Goal: Information Seeking & Learning: Learn about a topic

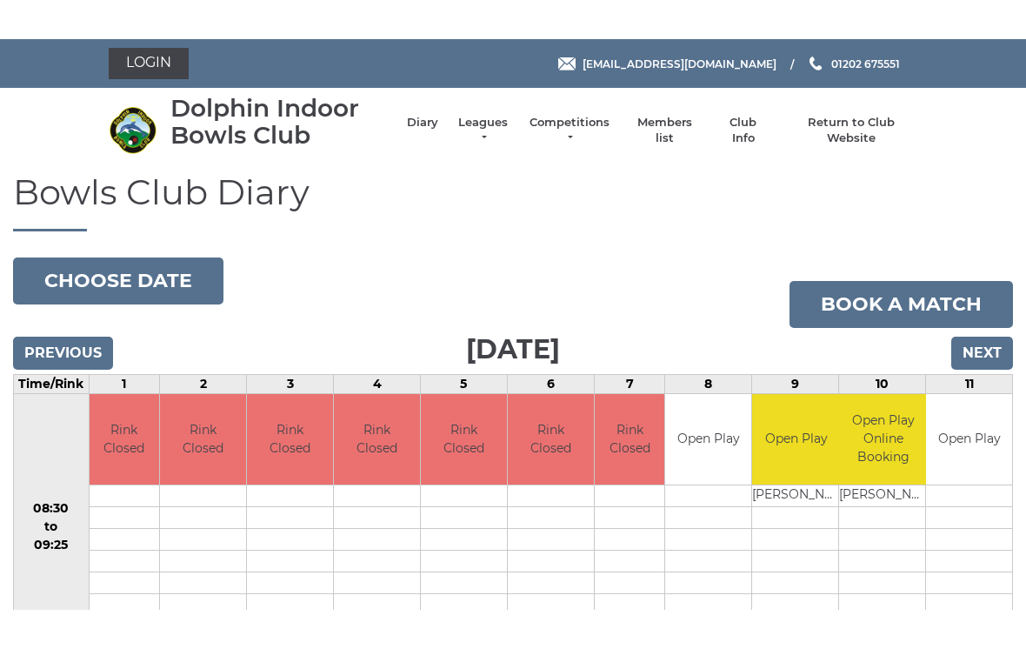
scroll to position [64, 0]
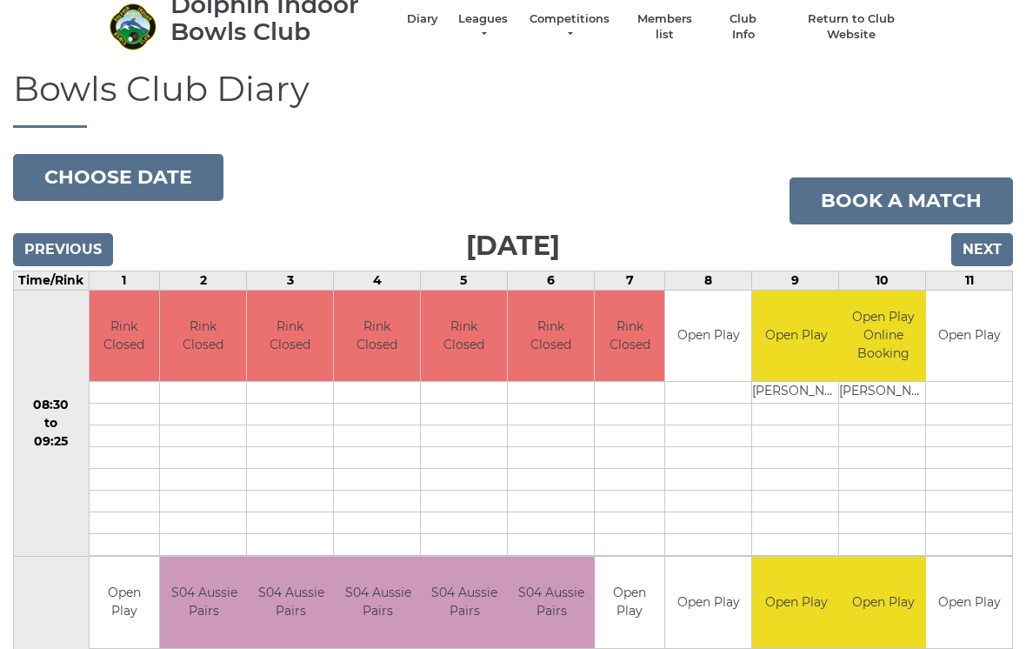
click at [502, 31] on link "Leagues" at bounding box center [483, 26] width 55 height 31
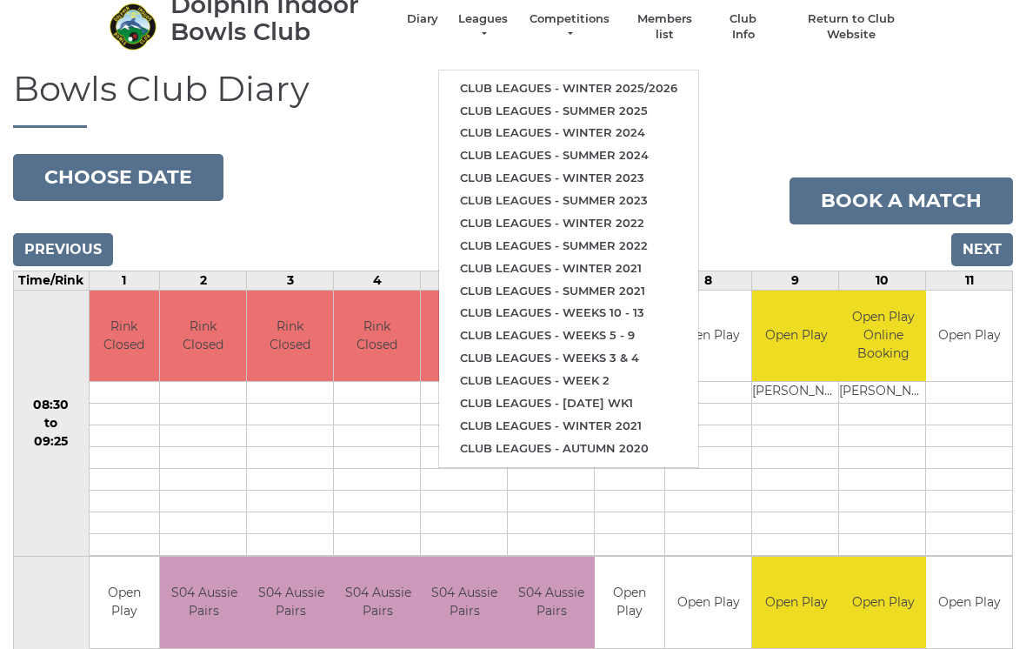
click at [600, 109] on link "Club leagues - Summer 2025" at bounding box center [568, 111] width 259 height 23
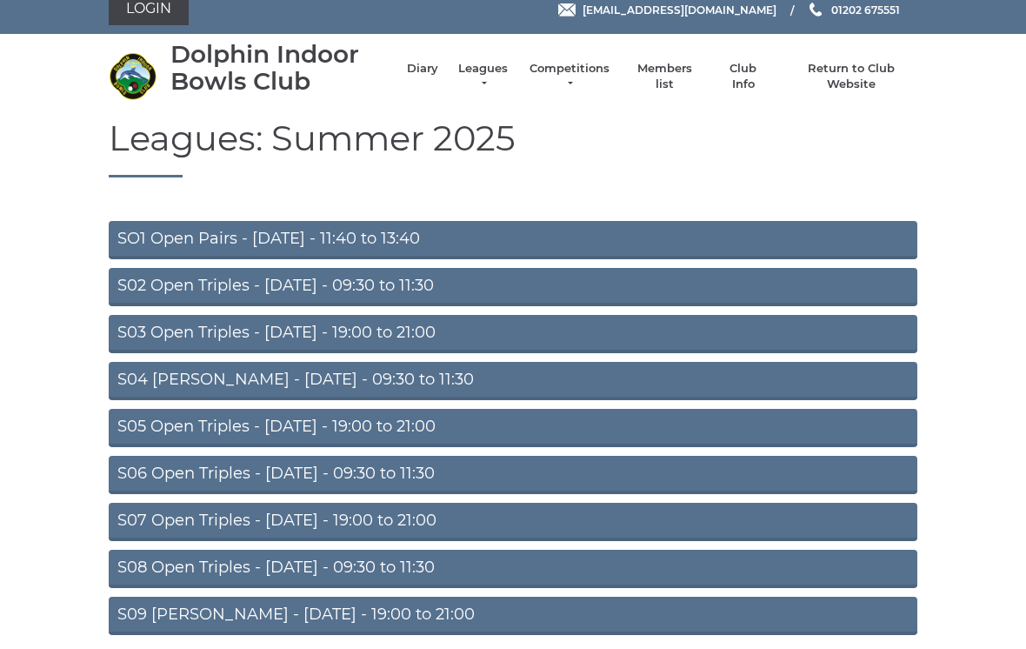
scroll to position [57, 0]
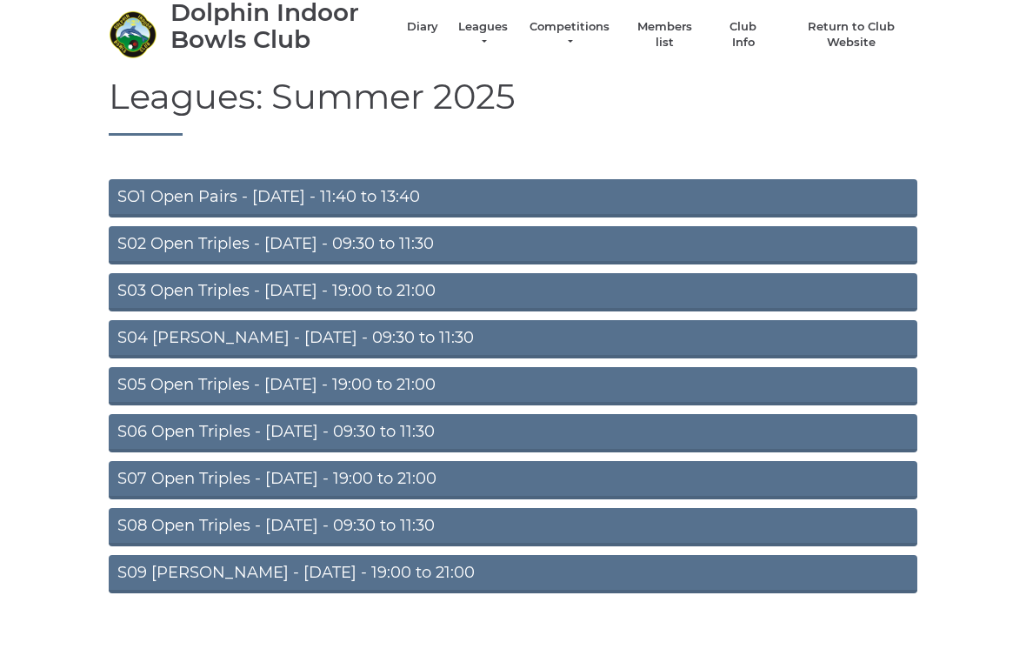
click at [412, 386] on link "S05 Open Triples - [DATE] - 19:00 to 21:00" at bounding box center [513, 386] width 809 height 38
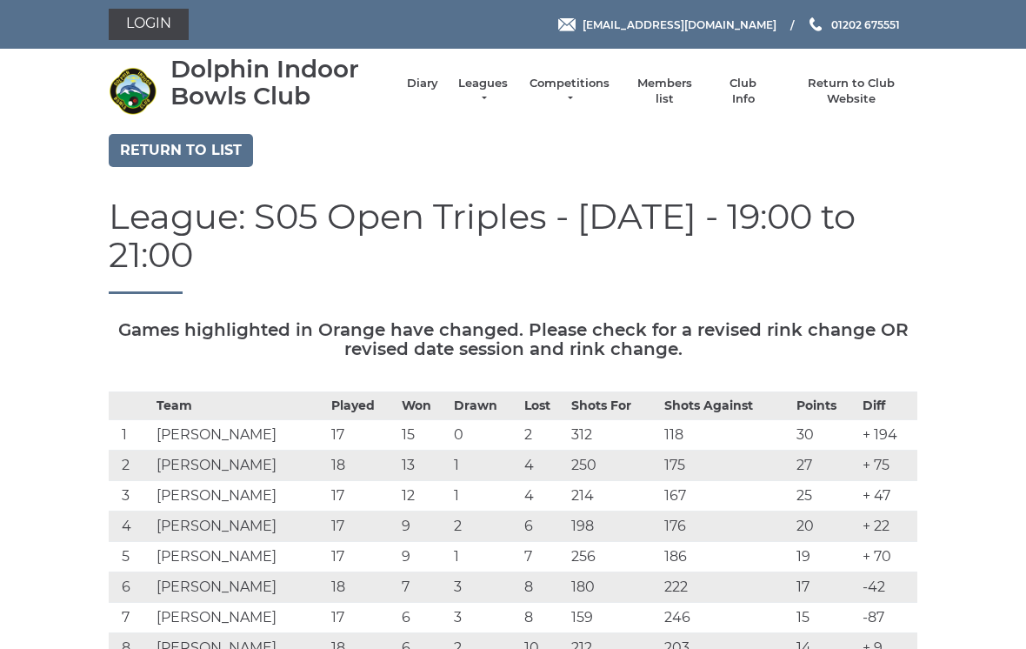
click at [217, 151] on link "Return to list" at bounding box center [181, 150] width 144 height 33
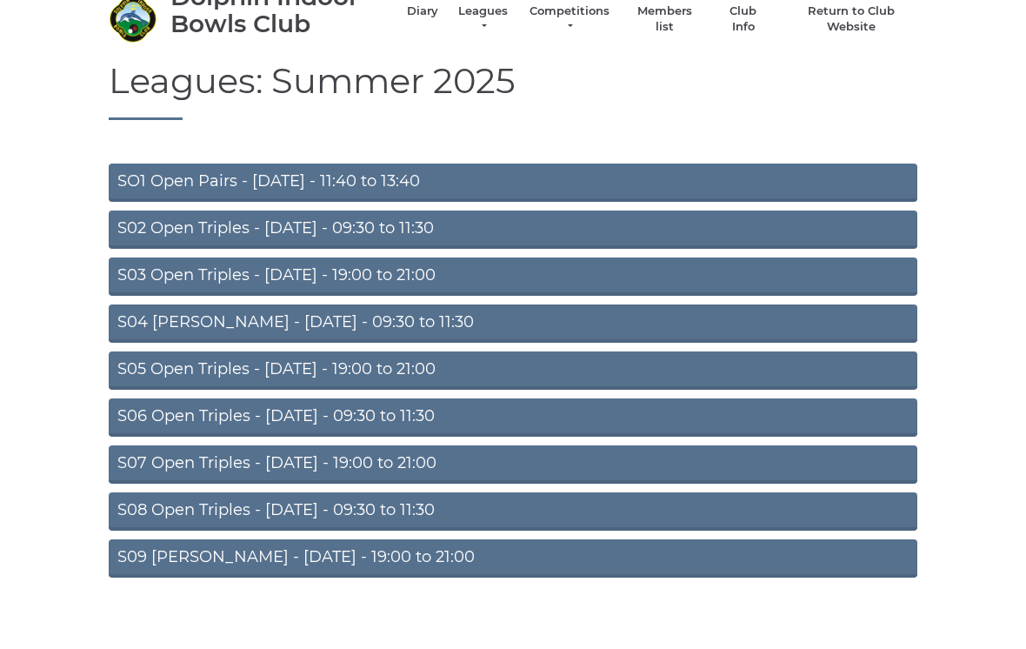
scroll to position [57, 0]
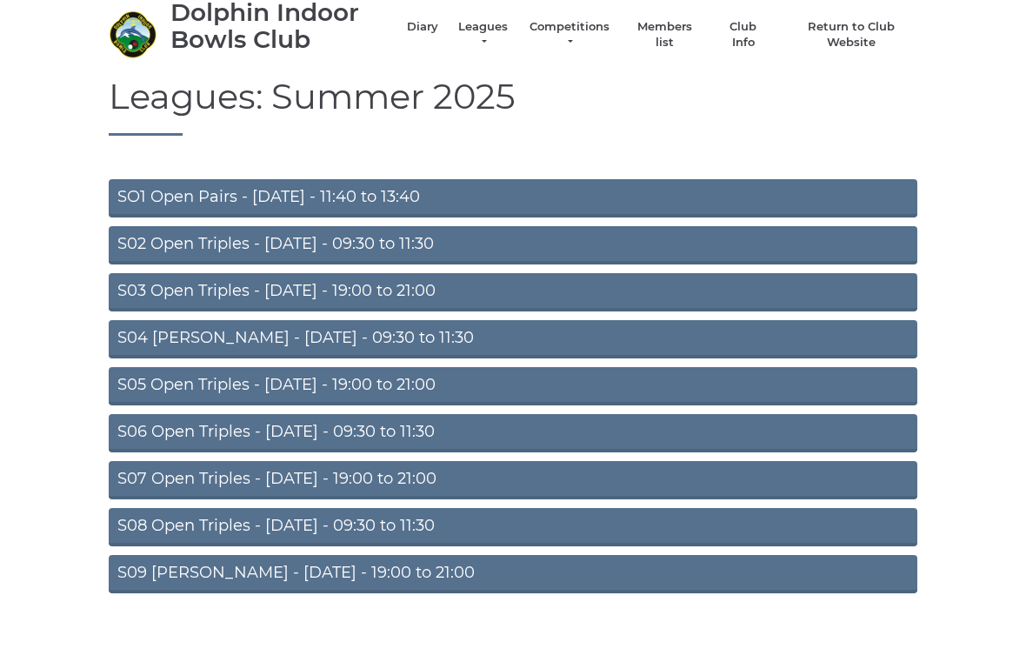
click at [402, 390] on link "S05 Open Triples - [DATE] - 19:00 to 21:00" at bounding box center [513, 386] width 809 height 38
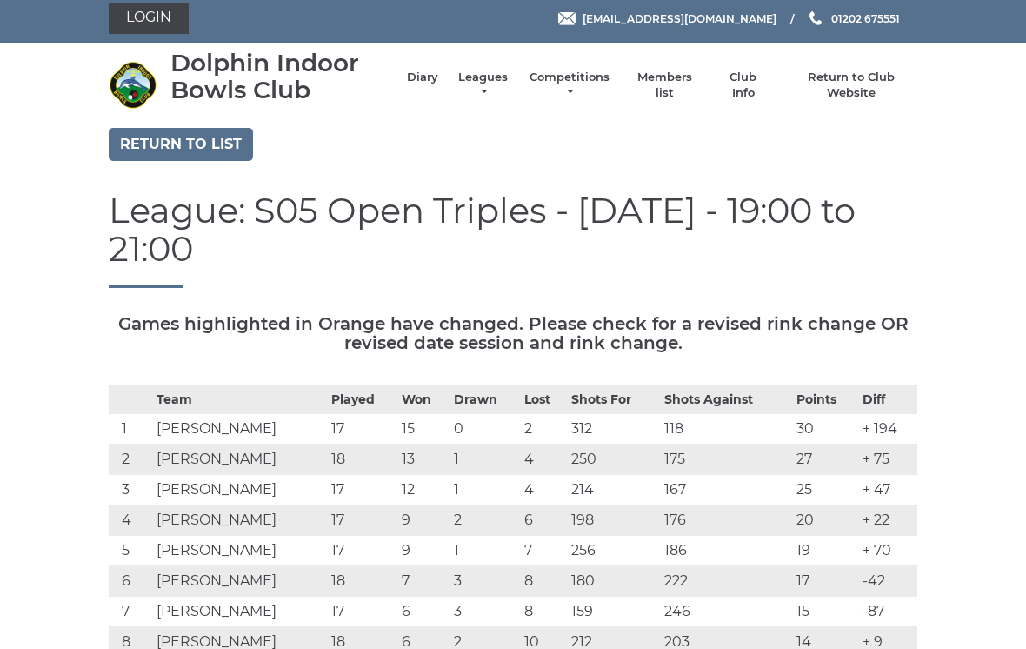
scroll to position [5, 0]
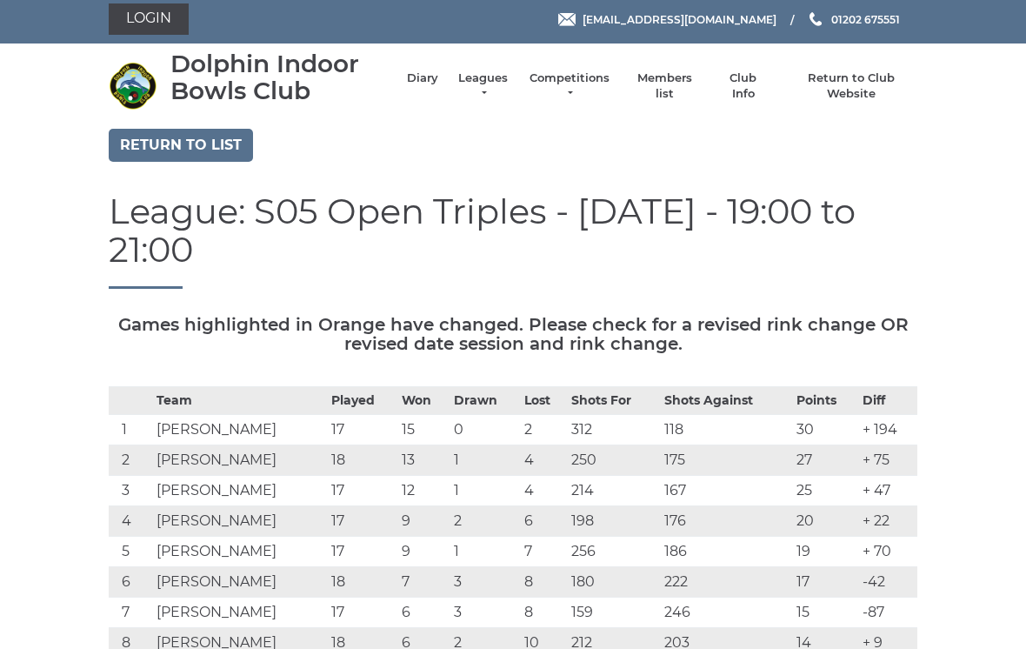
click at [221, 149] on link "Return to list" at bounding box center [181, 145] width 144 height 33
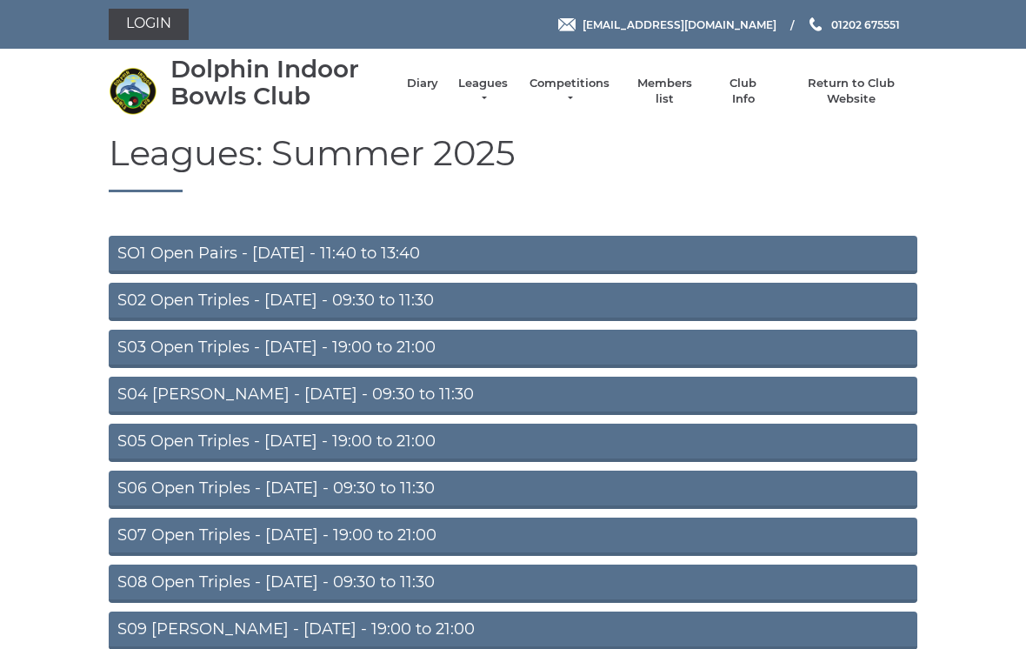
click at [510, 96] on link "Leagues" at bounding box center [483, 91] width 55 height 31
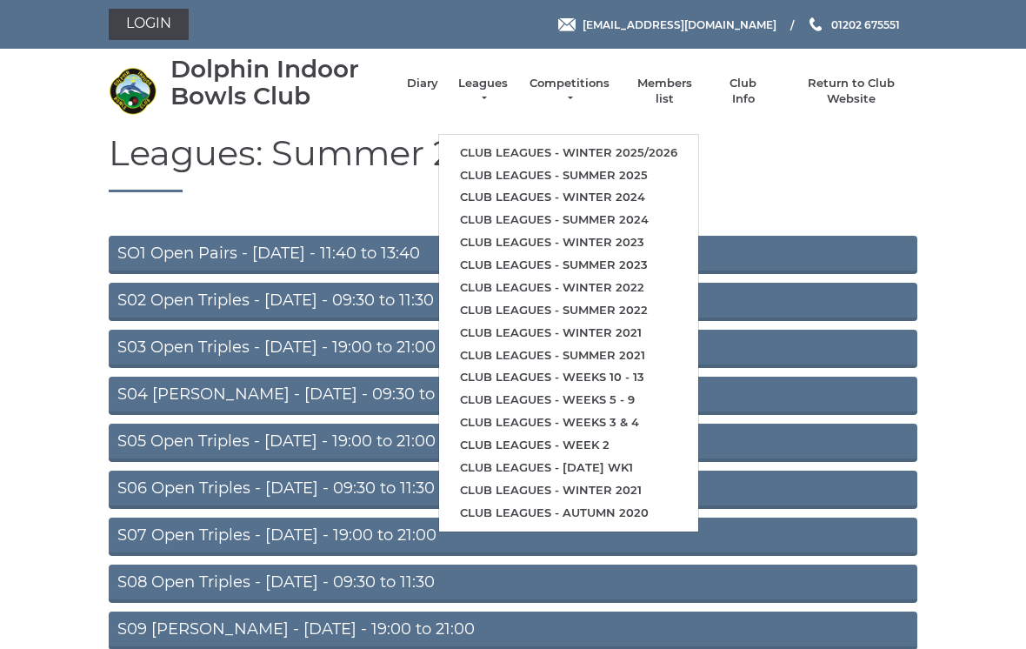
click at [623, 144] on link "Club leagues - Winter 2025/2026" at bounding box center [568, 153] width 259 height 23
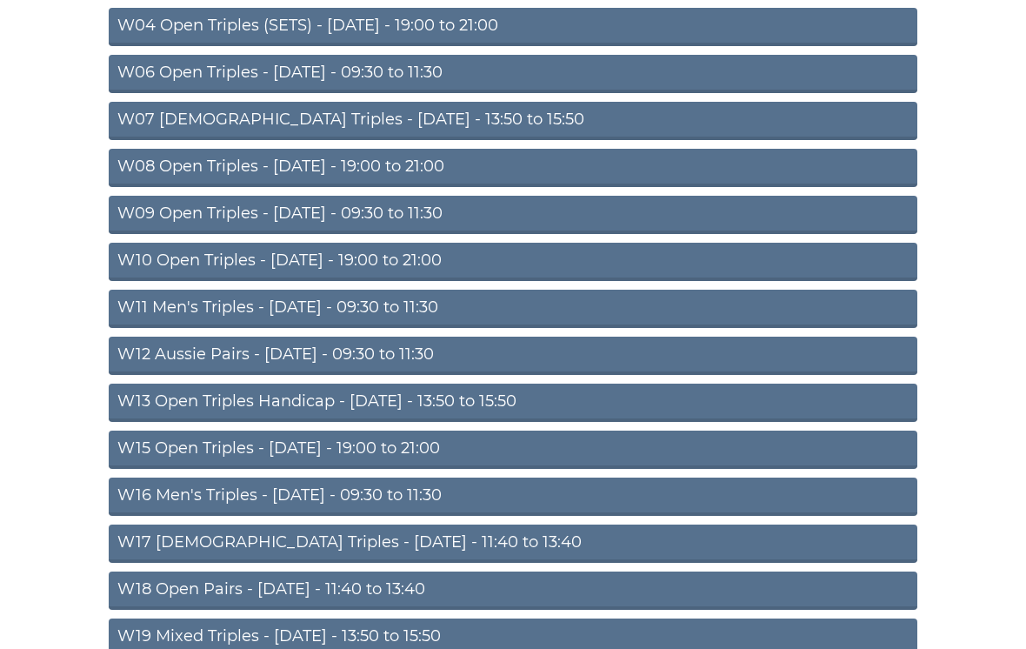
scroll to position [384, 0]
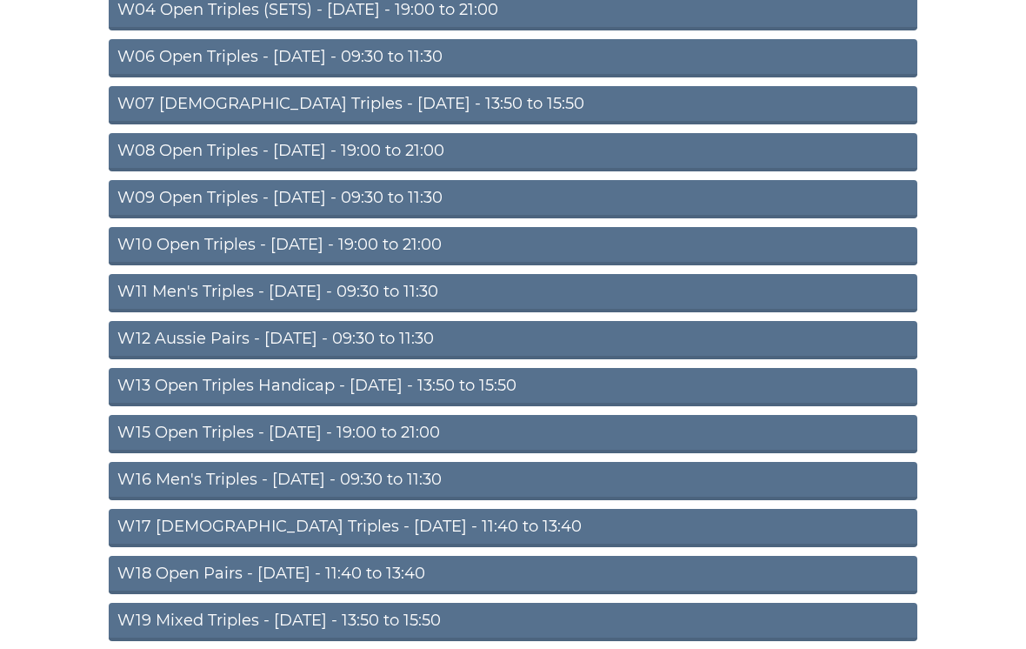
click at [422, 431] on link "W15 Open Triples - [DATE] - 19:00 to 21:00" at bounding box center [513, 434] width 809 height 38
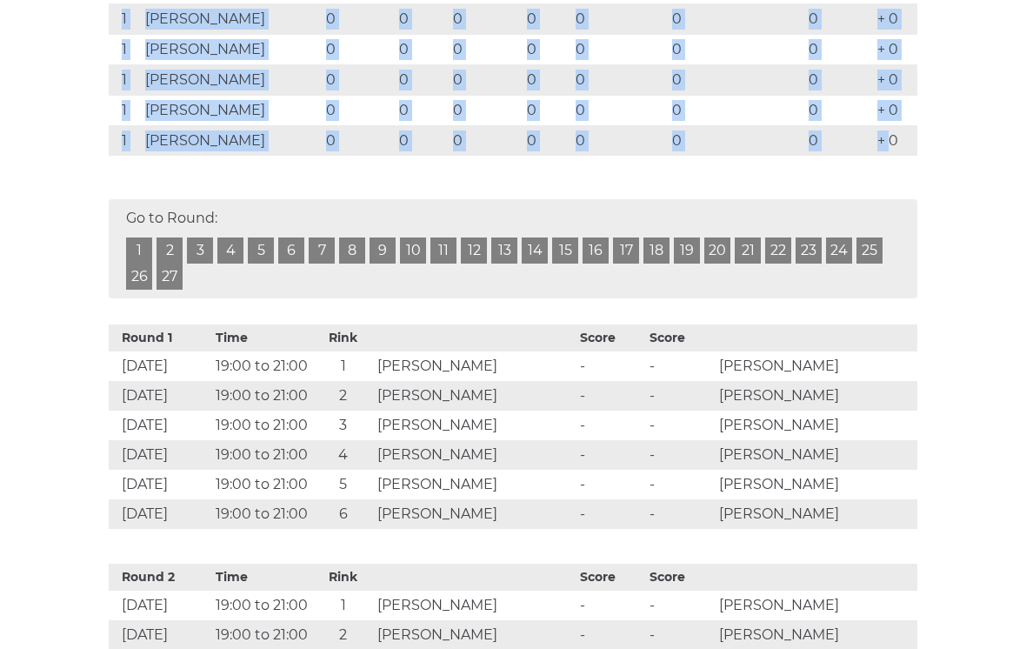
scroll to position [599, 0]
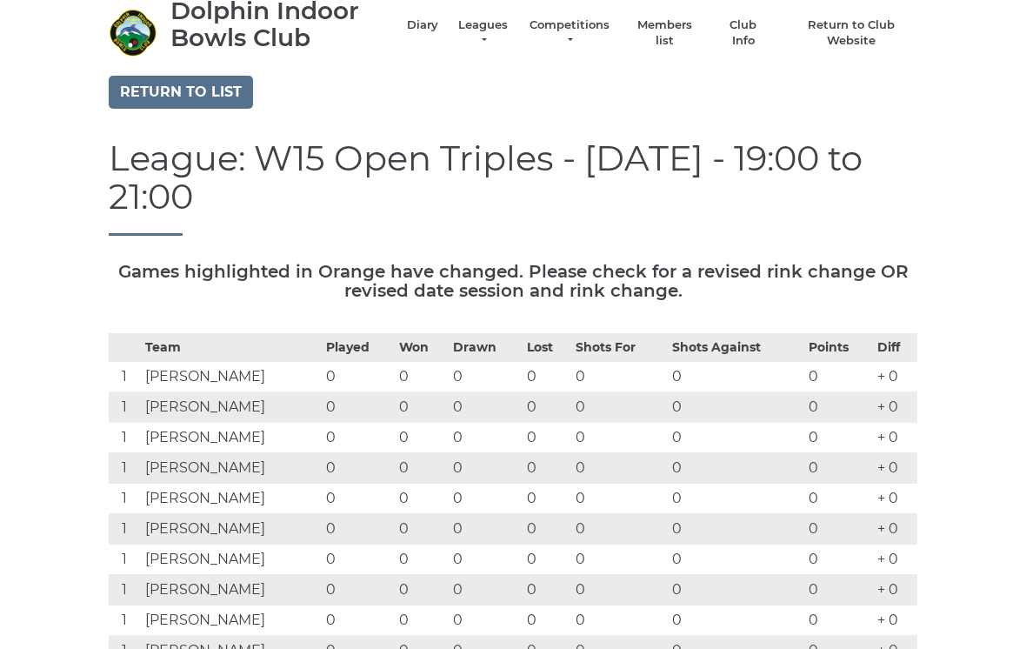
scroll to position [57, 0]
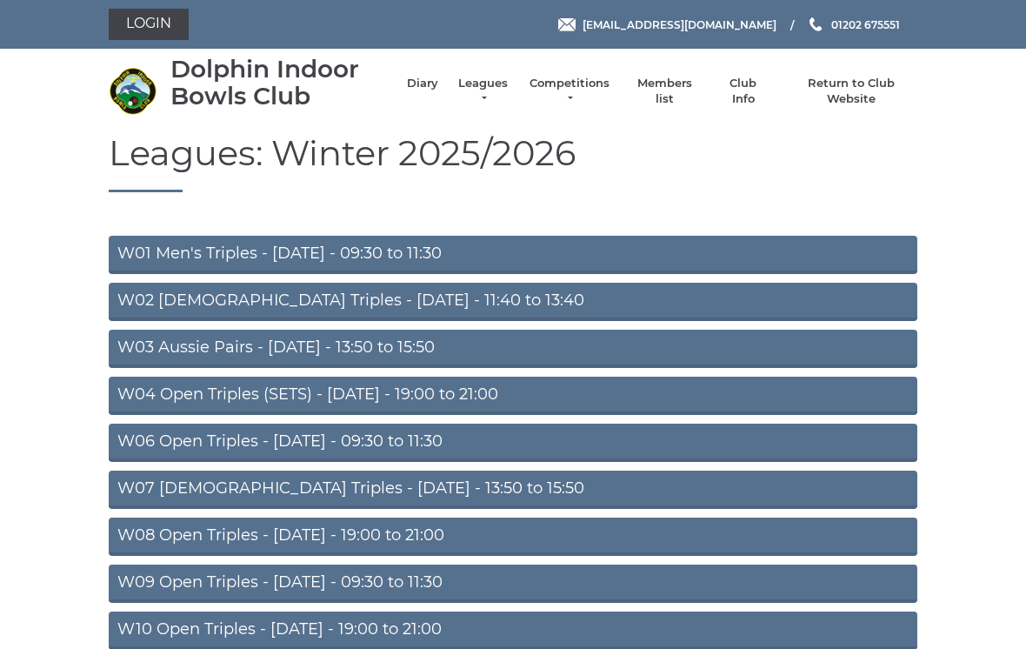
scroll to position [411, 0]
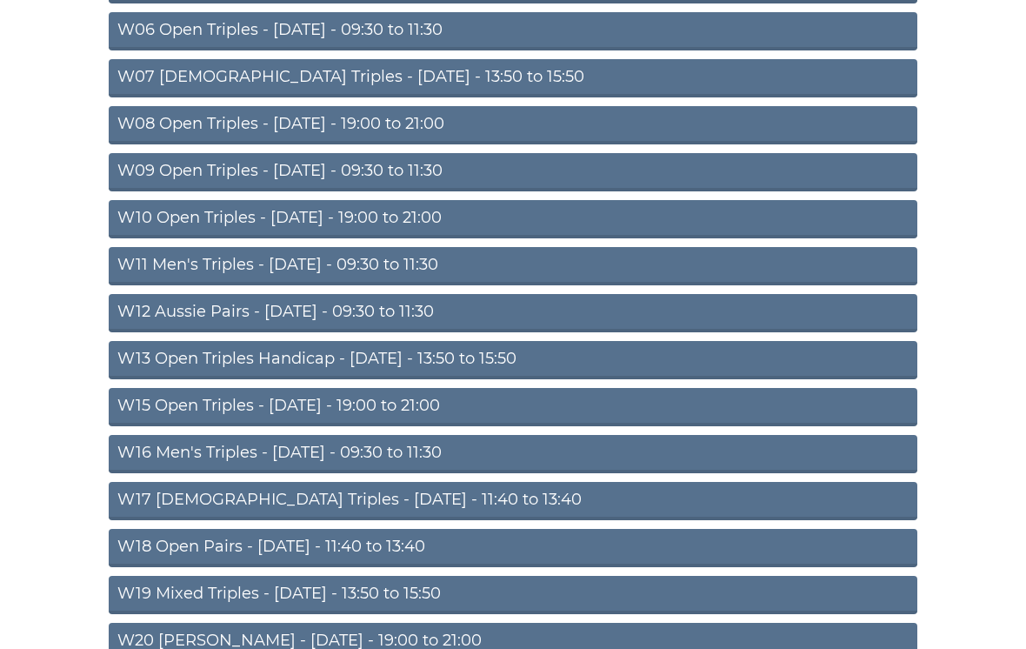
click at [441, 223] on link "W10 Open Triples - [DATE] - 19:00 to 21:00" at bounding box center [513, 219] width 809 height 38
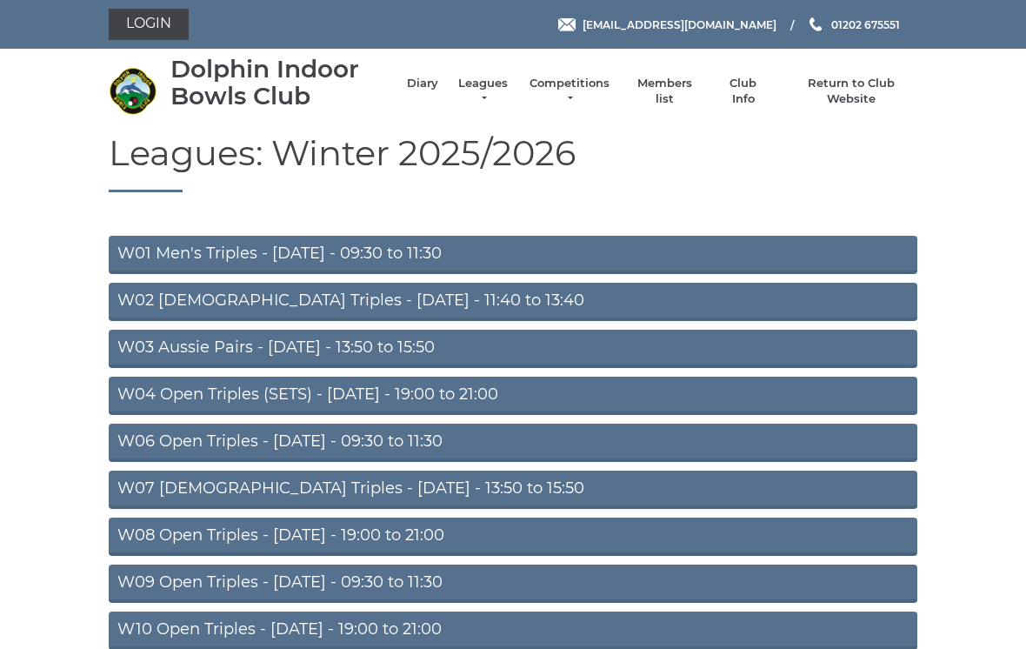
scroll to position [411, 0]
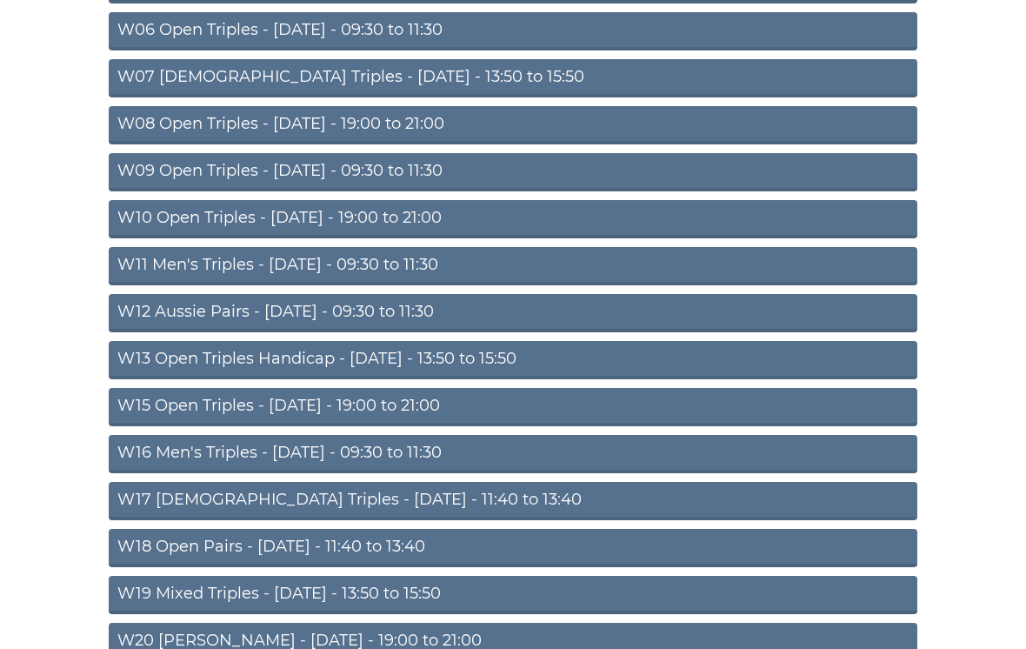
click at [406, 457] on link "W16 Men's Triples - [DATE] - 09:30 to 11:30" at bounding box center [513, 454] width 809 height 38
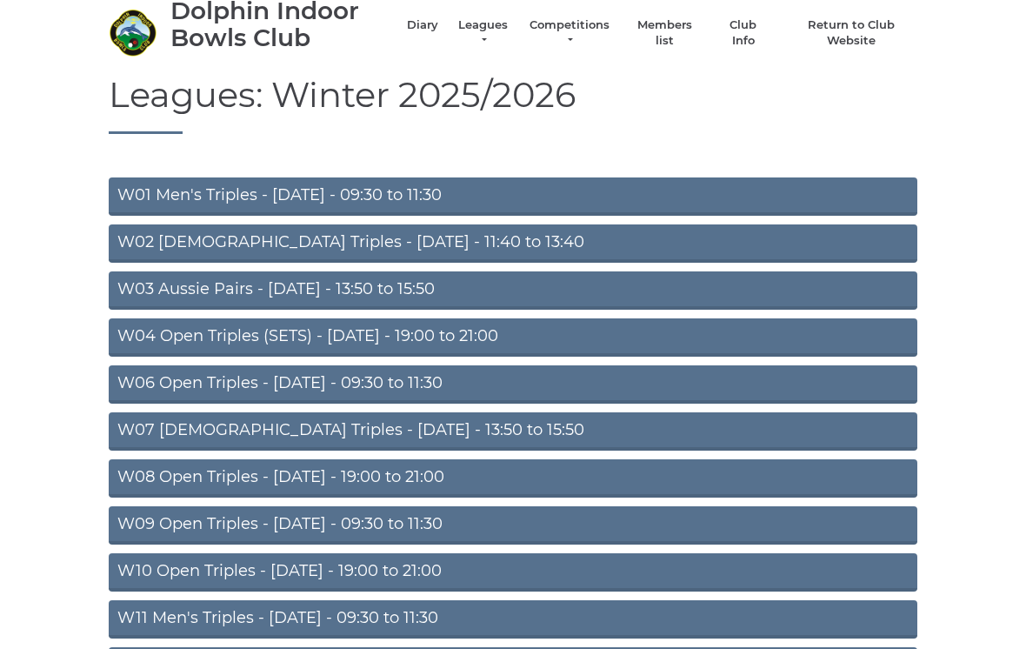
scroll to position [57, 0]
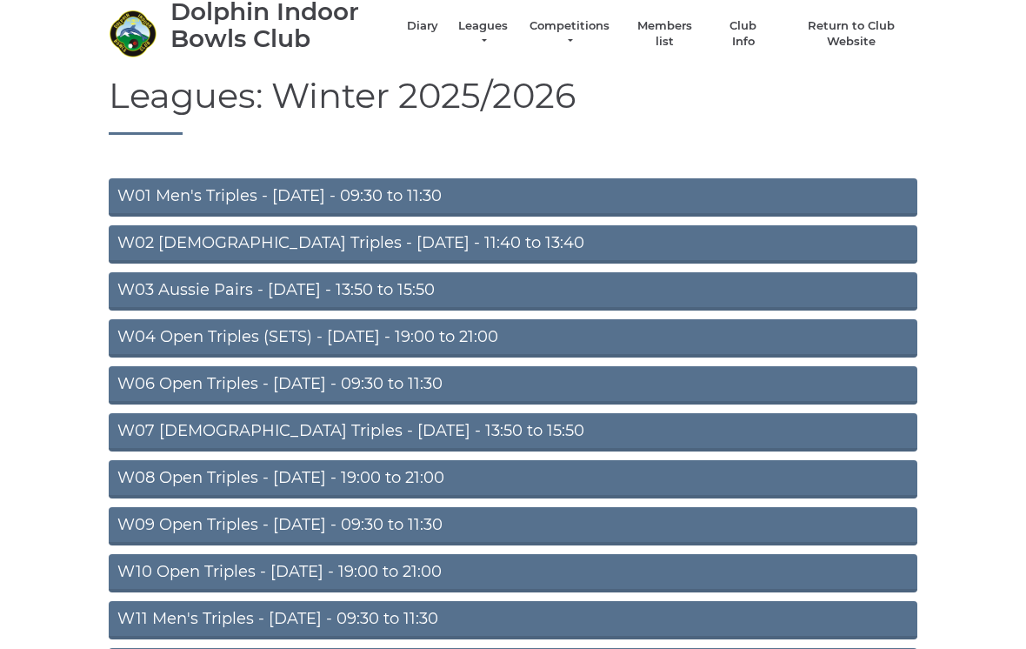
click at [392, 197] on link "W01 Men's Triples - Monday - 09:30 to 11:30" at bounding box center [513, 197] width 809 height 38
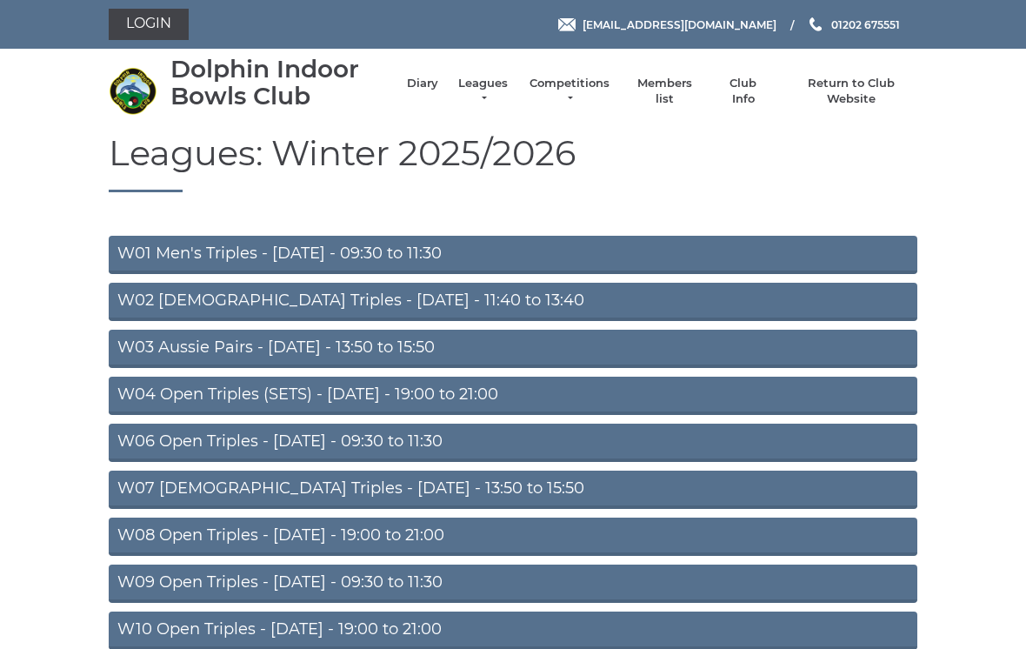
scroll to position [57, 0]
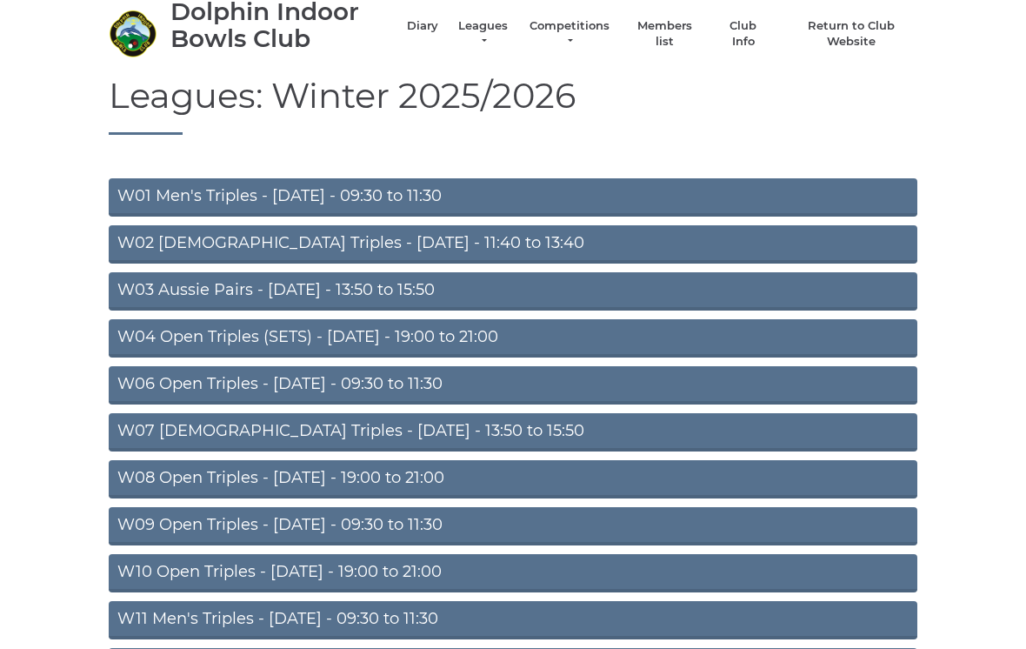
click at [411, 342] on link "W04 Open Triples (SETS) - [DATE] - 19:00 to 21:00" at bounding box center [513, 338] width 809 height 38
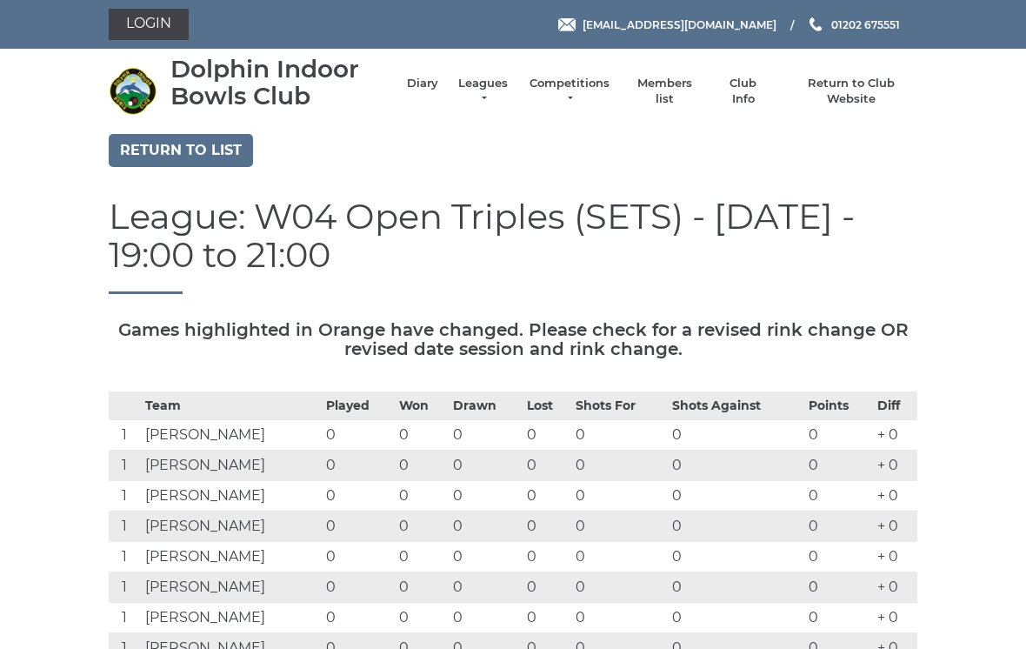
click at [511, 90] on link "Leagues" at bounding box center [483, 91] width 55 height 31
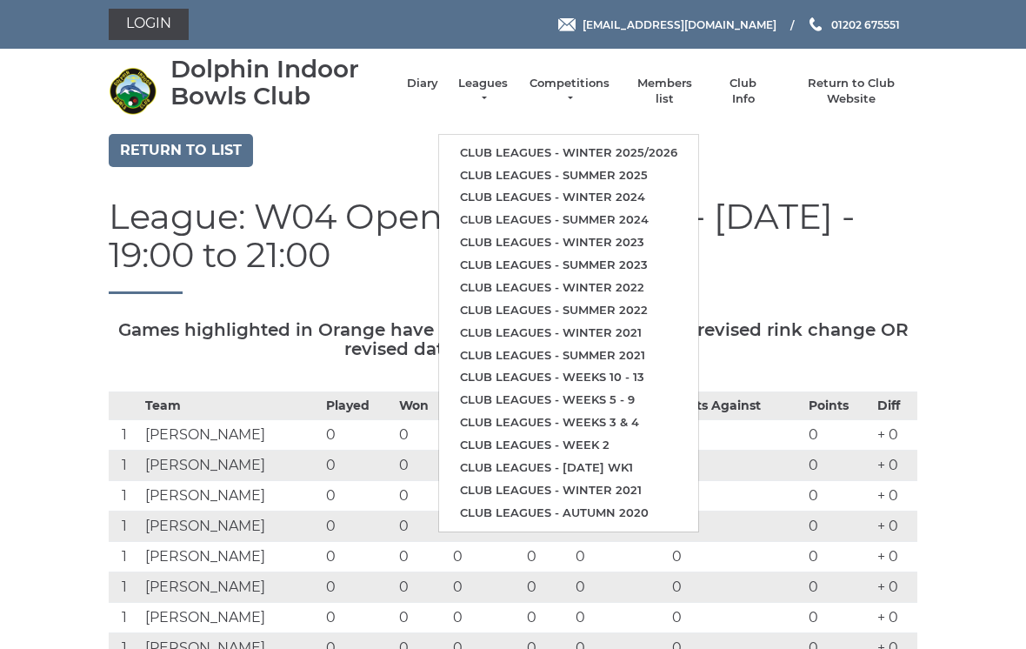
click at [606, 142] on link "Club leagues - Winter 2025/2026" at bounding box center [568, 153] width 259 height 23
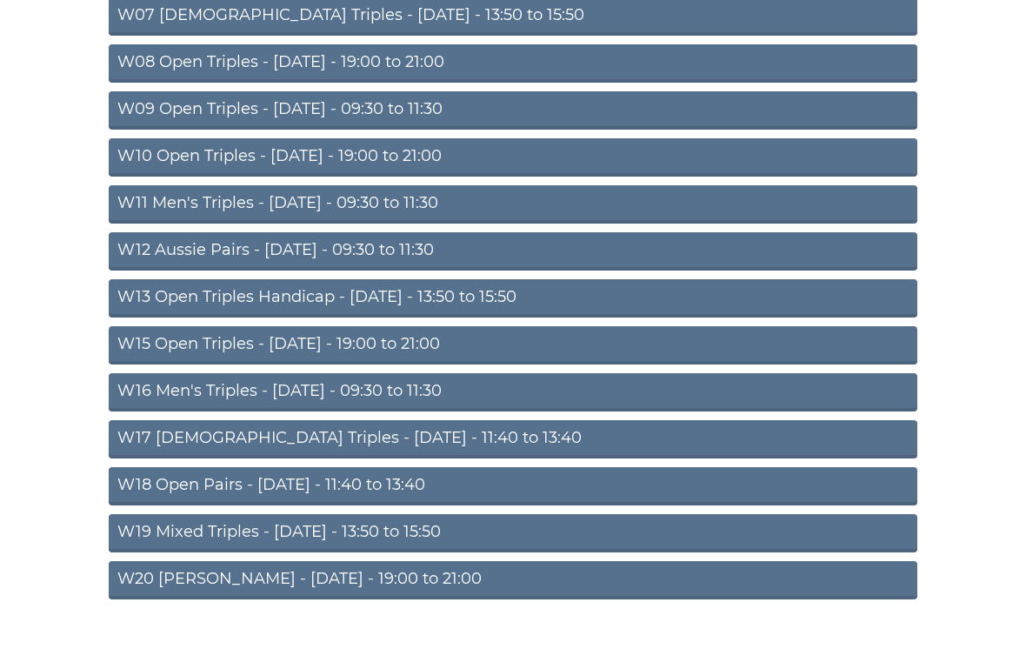
scroll to position [479, 0]
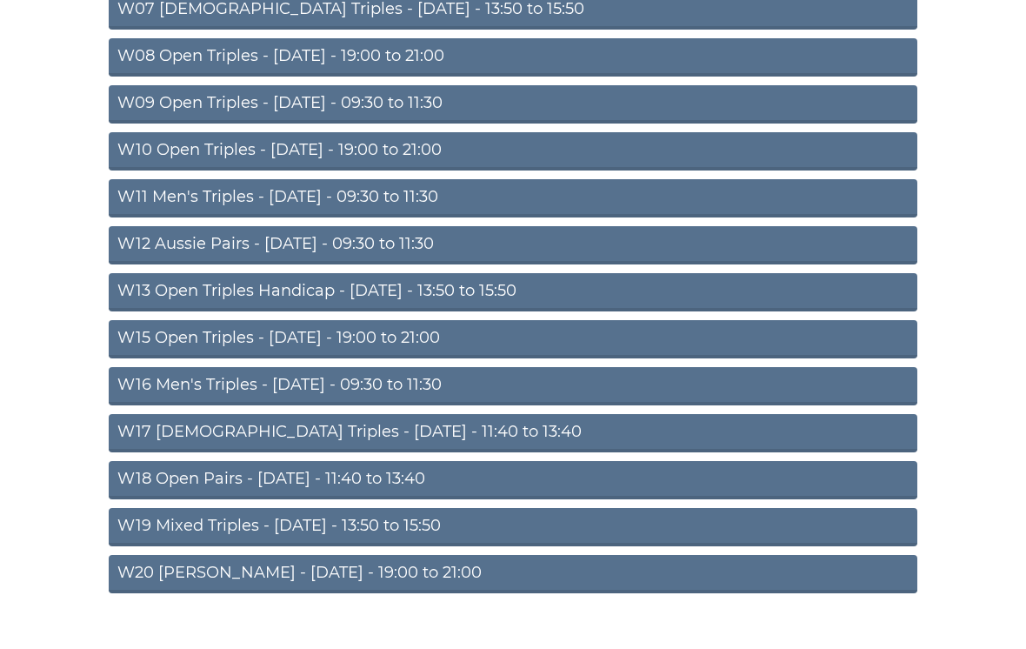
click at [998, 385] on section "Leagues: Winter 2025/2026 W01 Men's Triples - Monday - 09:30 to 11:30 W02 Ladie…" at bounding box center [513, 144] width 1026 height 978
click at [372, 574] on link "W20 Aussie Pairs - Friday - 19:00 to 21:00" at bounding box center [513, 574] width 809 height 38
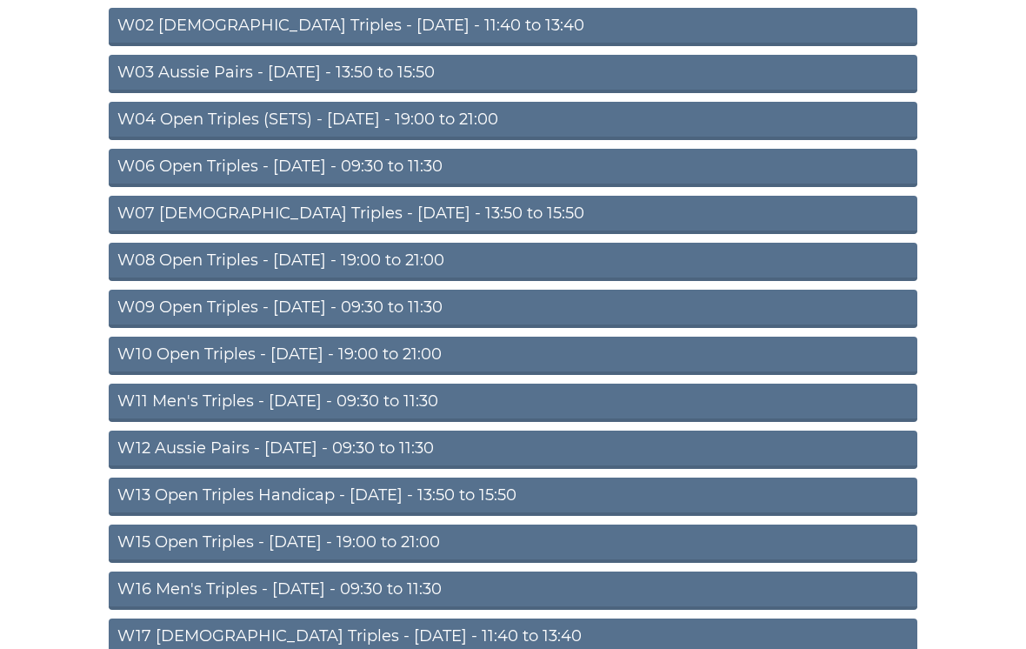
scroll to position [264, 0]
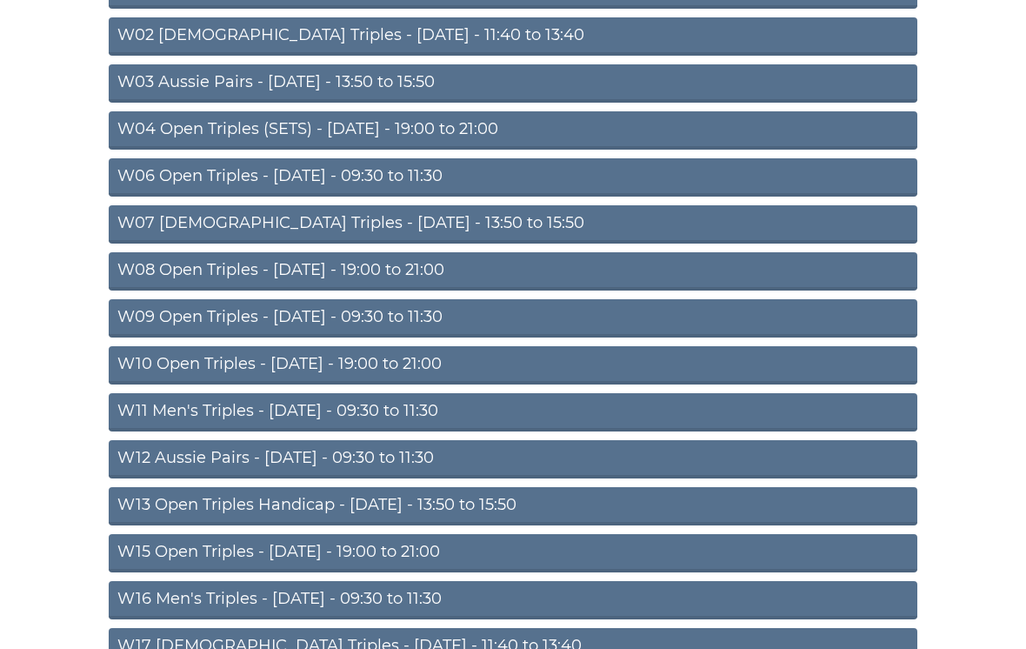
click at [404, 178] on link "W06 Open Triples - [DATE] - 09:30 to 11:30" at bounding box center [513, 178] width 809 height 38
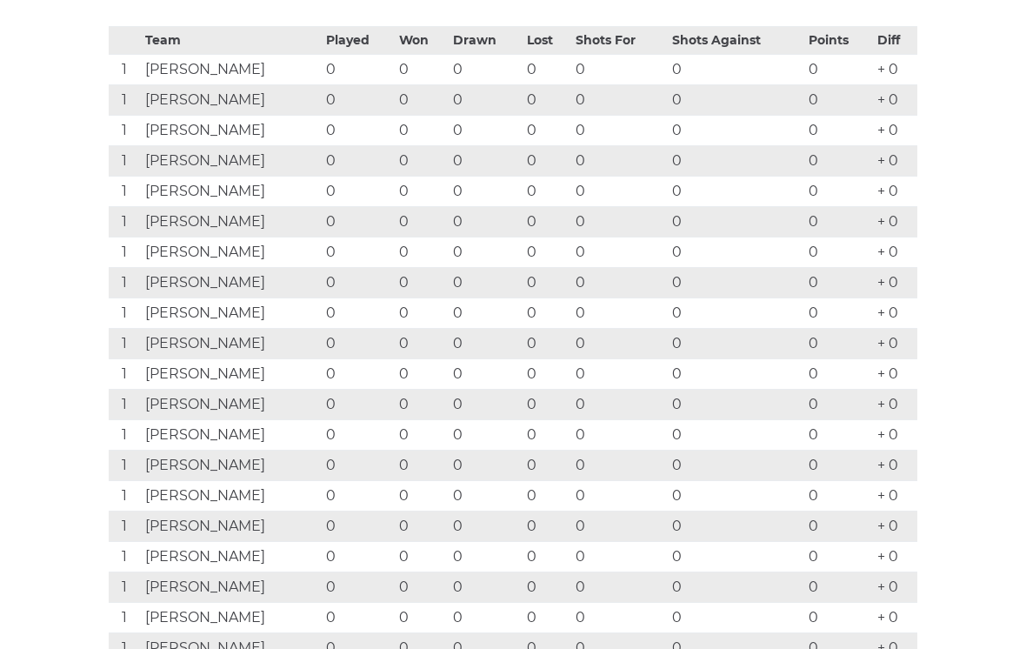
scroll to position [364, 0]
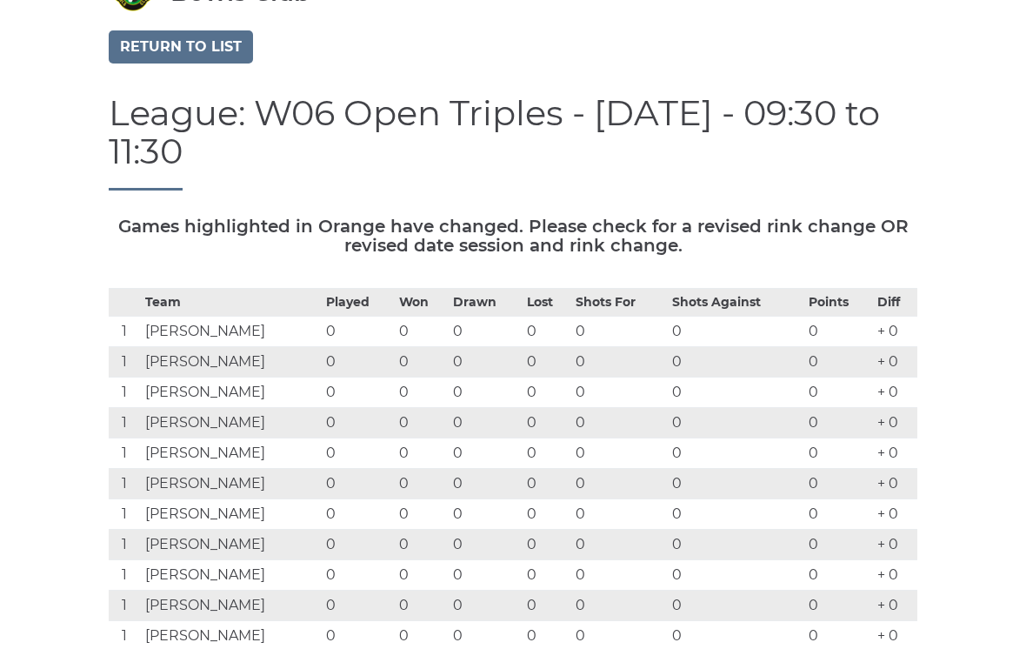
scroll to position [0, 0]
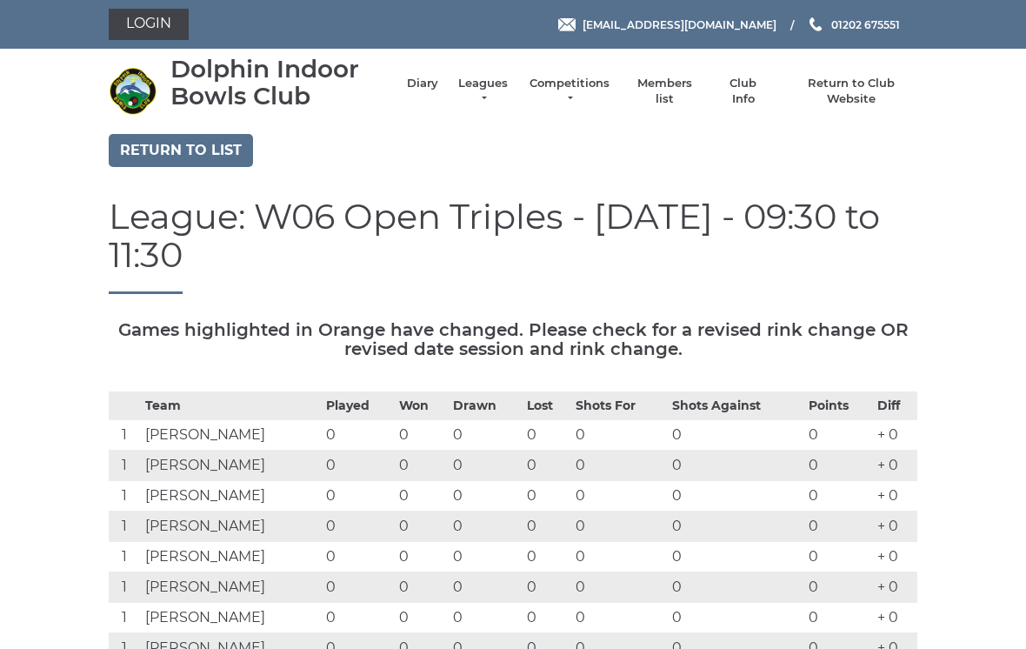
click at [211, 156] on link "Return to list" at bounding box center [181, 150] width 144 height 33
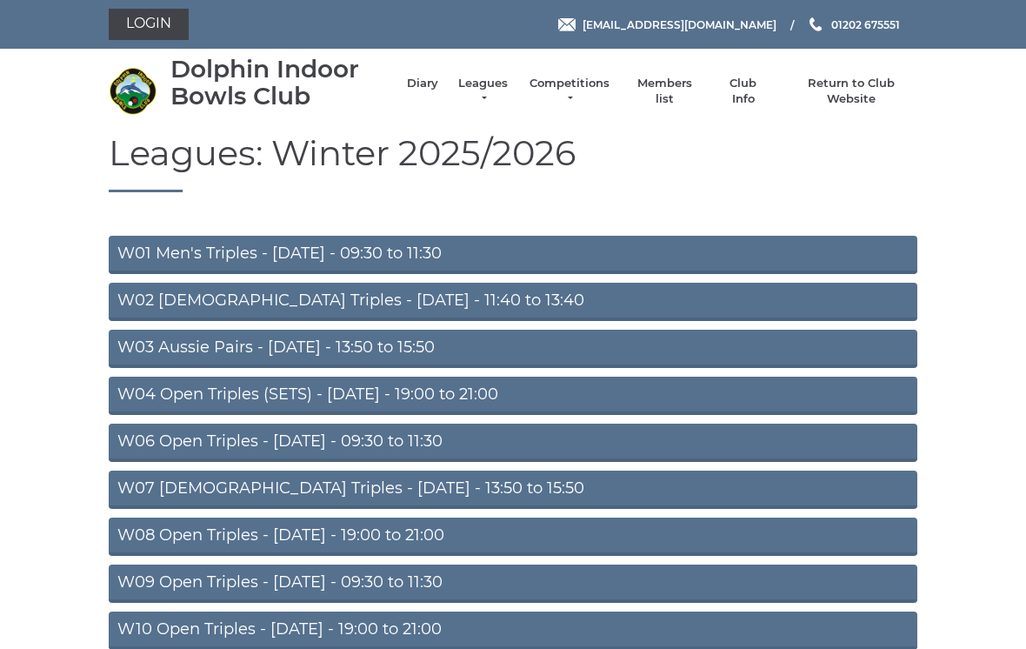
click at [496, 95] on link "Leagues" at bounding box center [483, 91] width 55 height 31
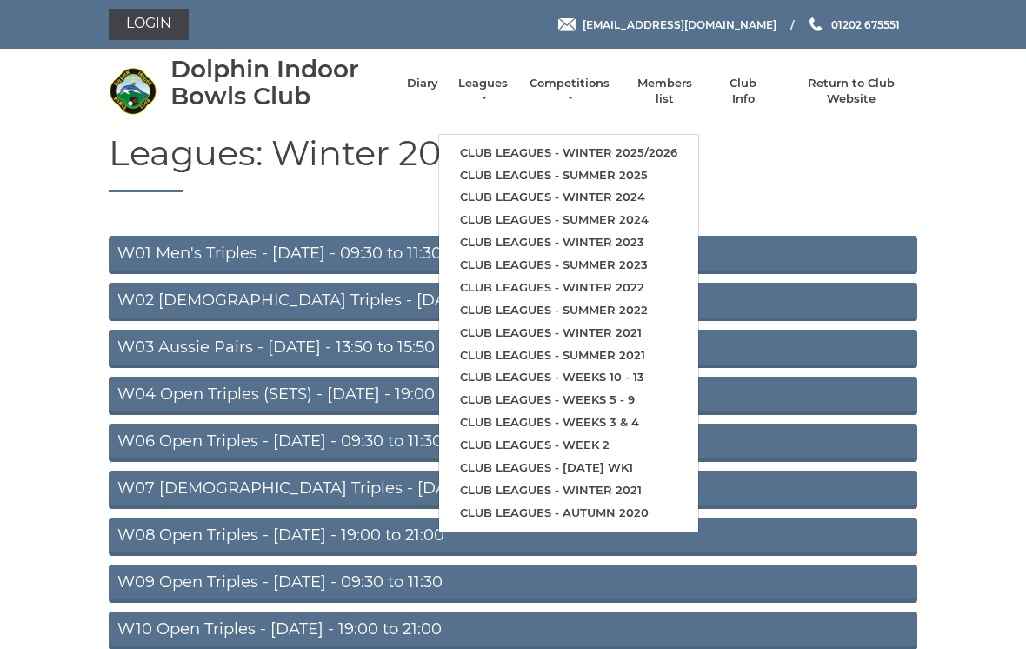
click at [598, 165] on link "Club leagues - Summer 2025" at bounding box center [568, 175] width 259 height 23
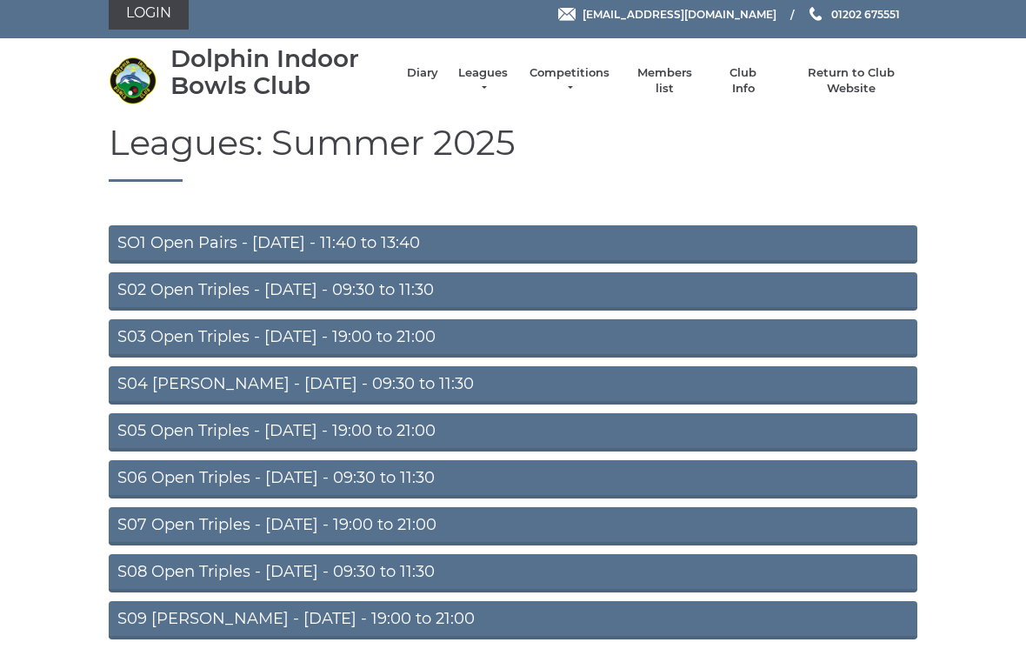
scroll to position [57, 0]
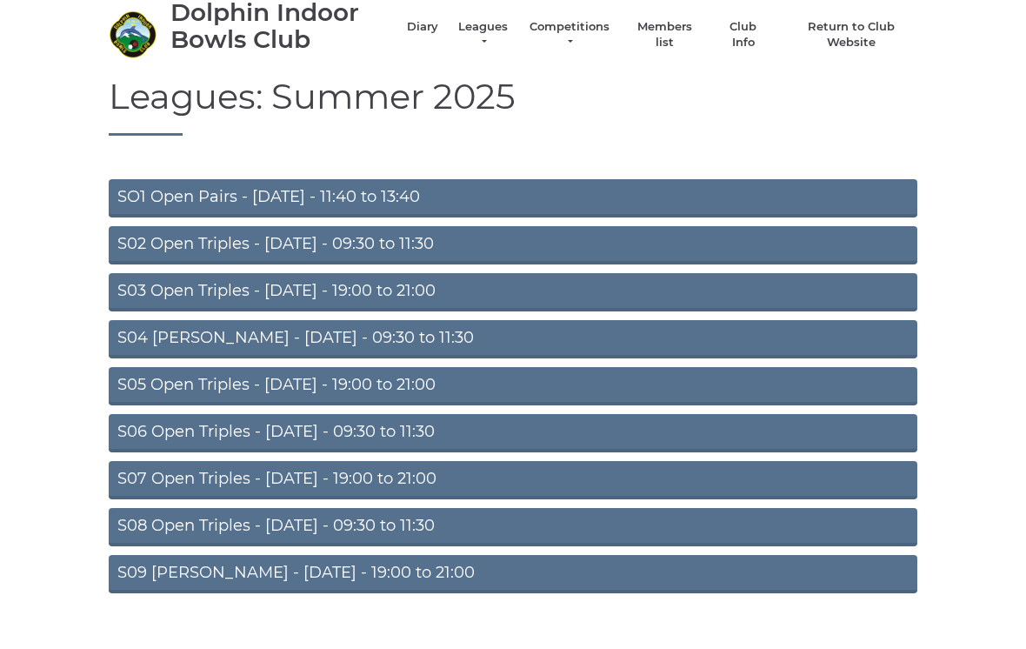
click at [413, 390] on link "S05 Open Triples - [DATE] - 19:00 to 21:00" at bounding box center [513, 386] width 809 height 38
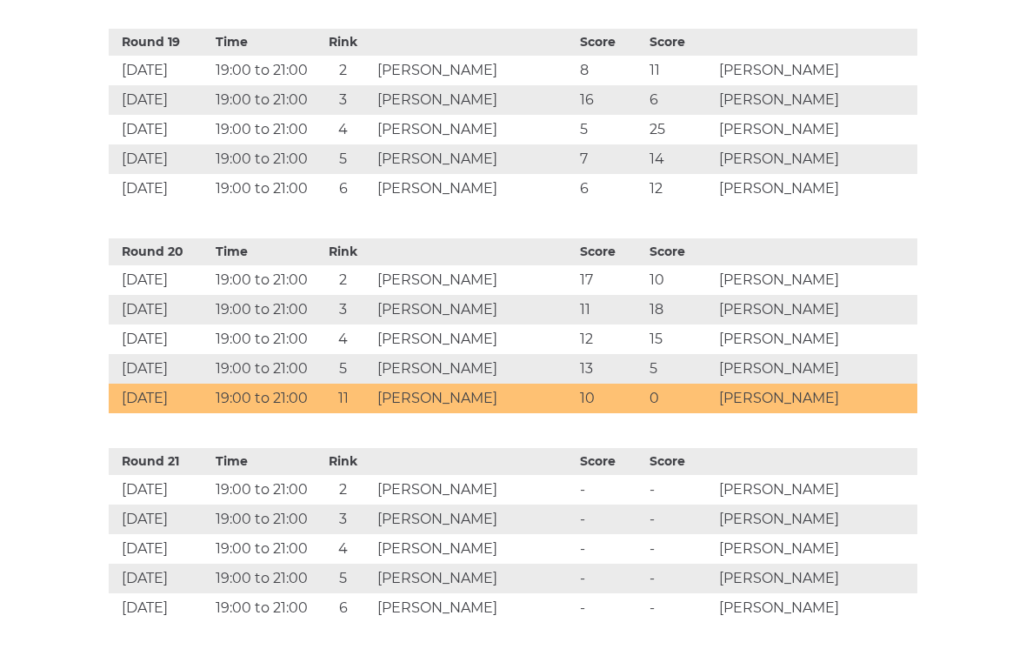
scroll to position [4657, 0]
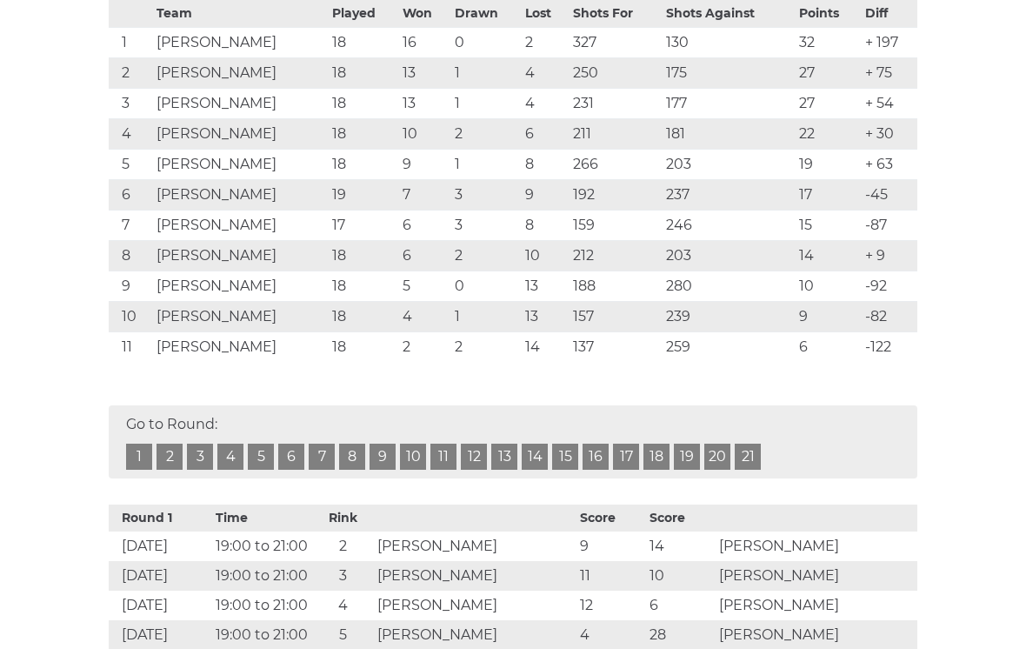
scroll to position [390, 0]
